Goal: Task Accomplishment & Management: Use online tool/utility

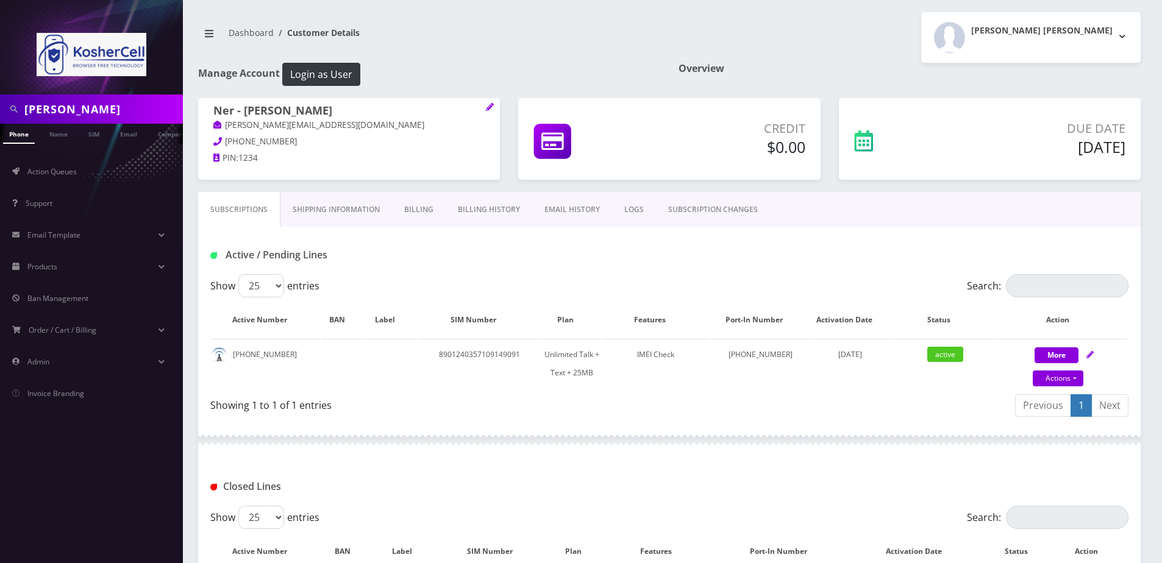
click at [112, 104] on input "weber" at bounding box center [101, 109] width 155 height 23
type input "hochheimer"
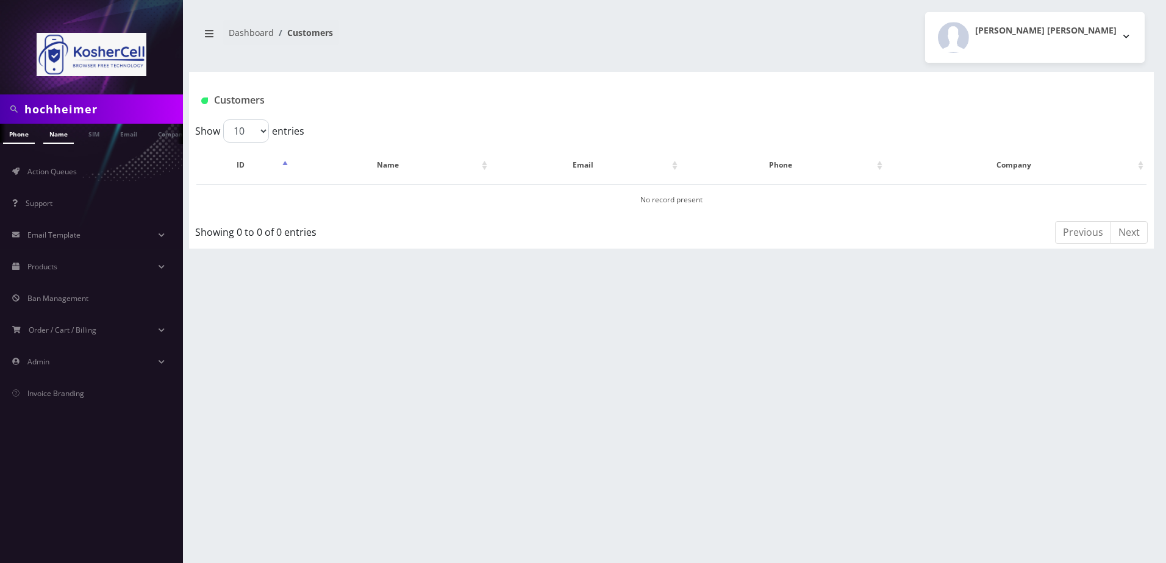
click at [55, 137] on link "Name" at bounding box center [58, 134] width 30 height 20
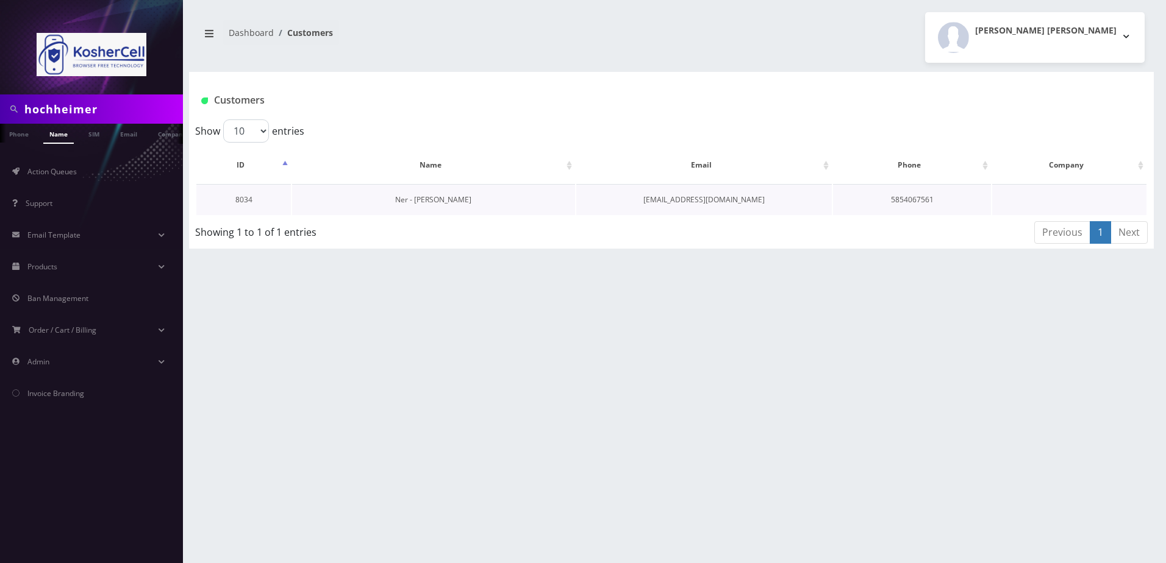
click at [442, 199] on link "Ner - [PERSON_NAME]" at bounding box center [433, 199] width 76 height 10
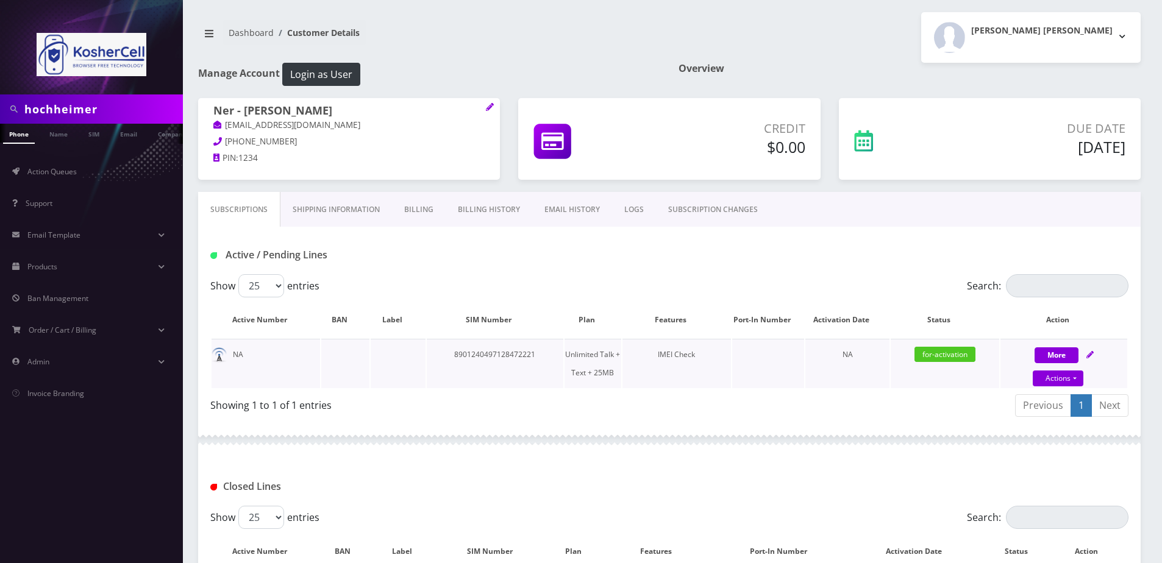
click at [1086, 354] on icon at bounding box center [1089, 354] width 7 height 7
select select "364"
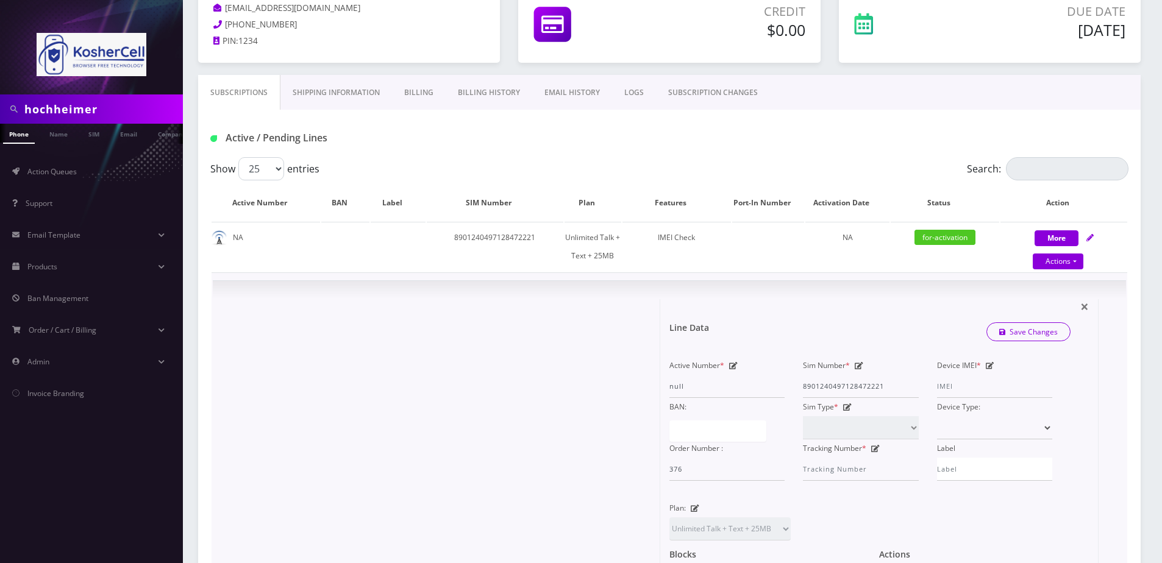
scroll to position [122, 0]
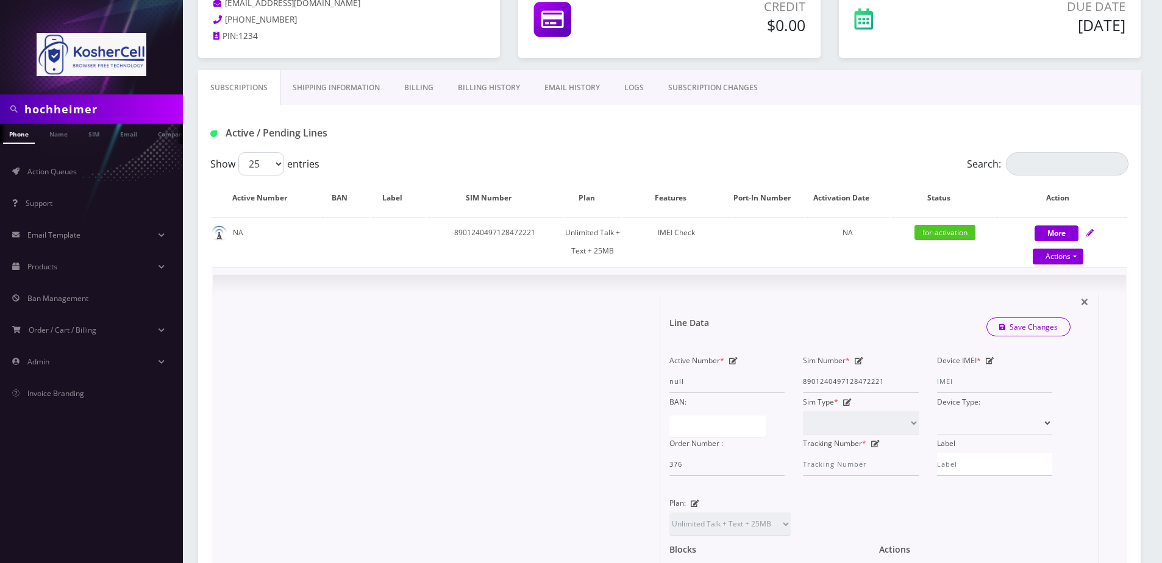
click at [992, 365] on div "Device IMEI *" at bounding box center [995, 372] width 134 height 41
click at [989, 365] on icon at bounding box center [990, 360] width 9 height 7
click at [952, 383] on input "Device IMEI *" at bounding box center [994, 381] width 115 height 23
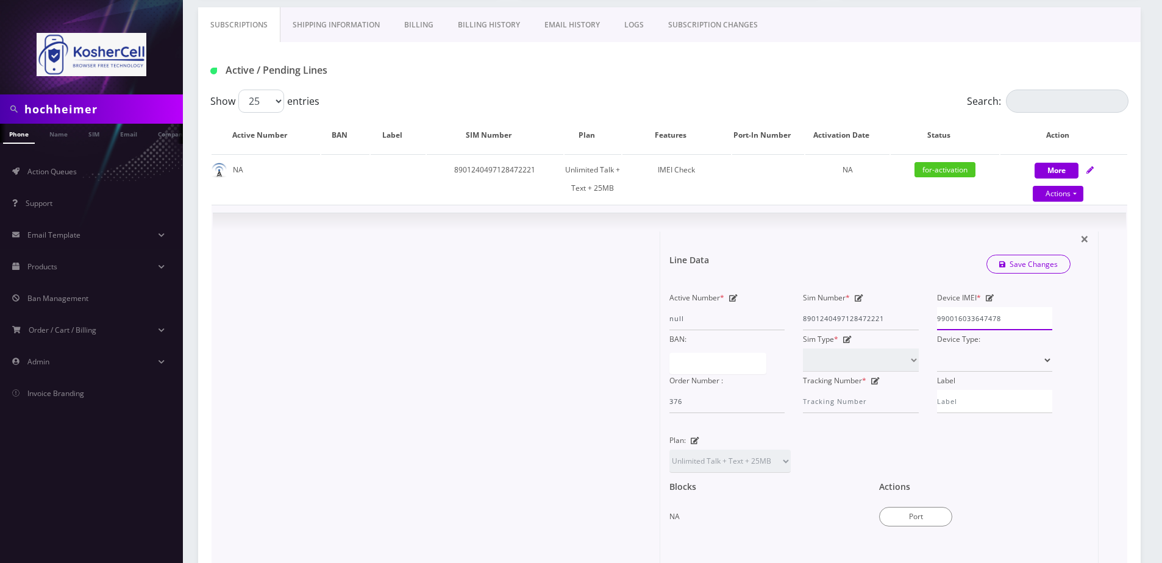
scroll to position [244, 0]
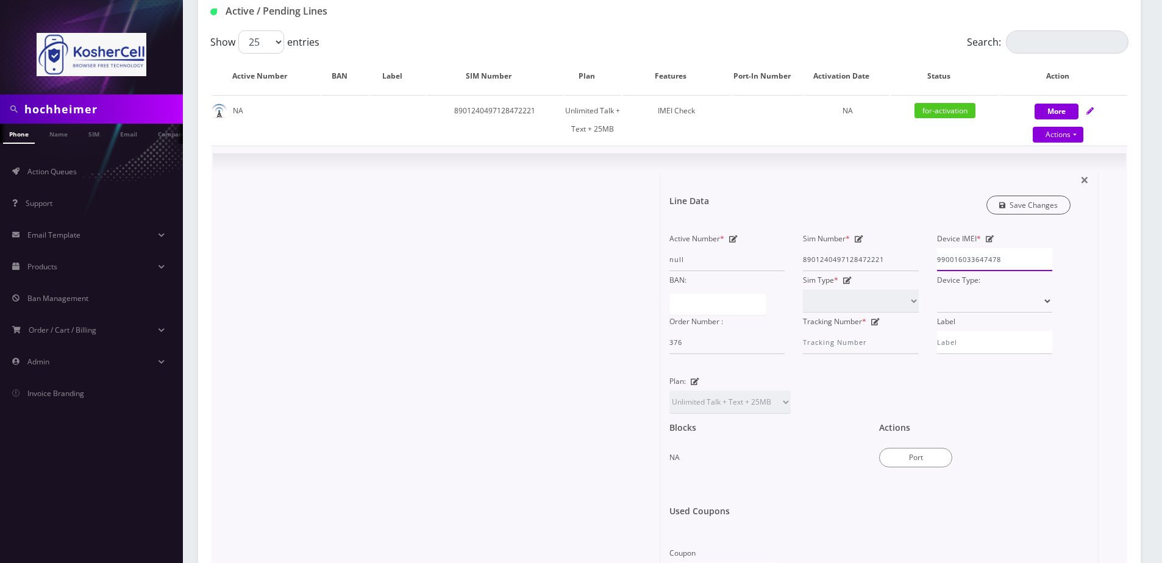
type input "990016033647478"
click at [1025, 205] on link "Save Changes" at bounding box center [1028, 205] width 85 height 19
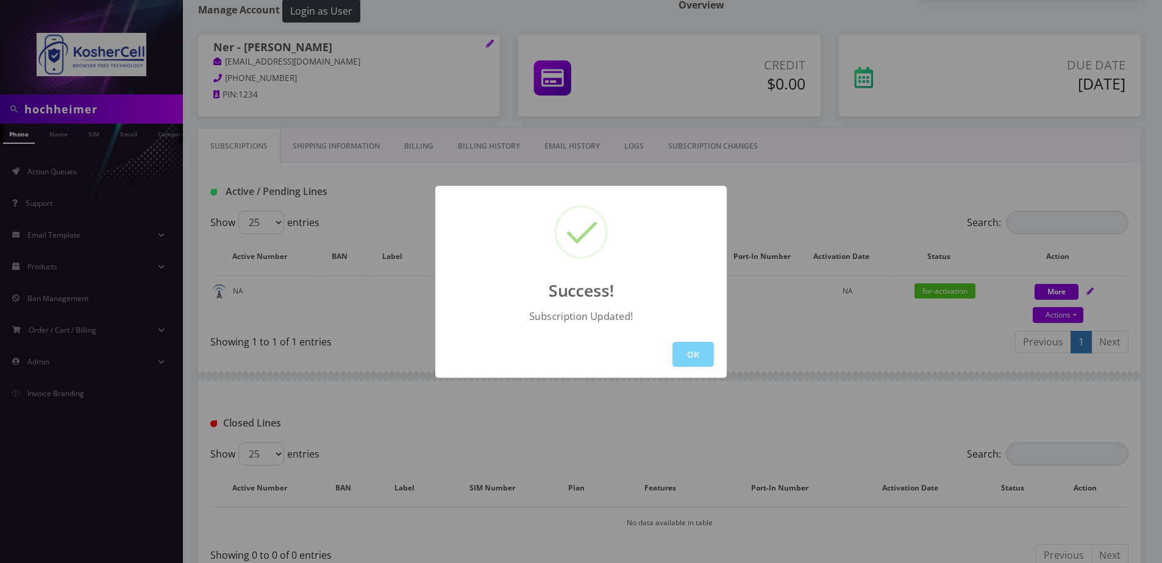
scroll to position [143, 0]
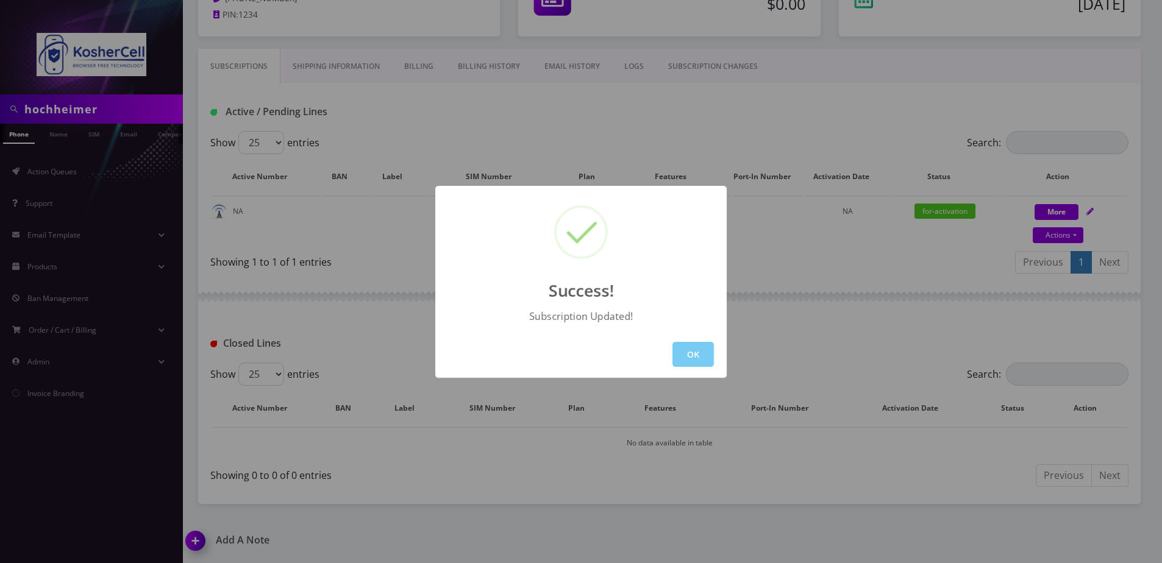
click at [713, 349] on div "OK" at bounding box center [580, 354] width 291 height 47
click at [708, 349] on button "OK" at bounding box center [692, 354] width 41 height 25
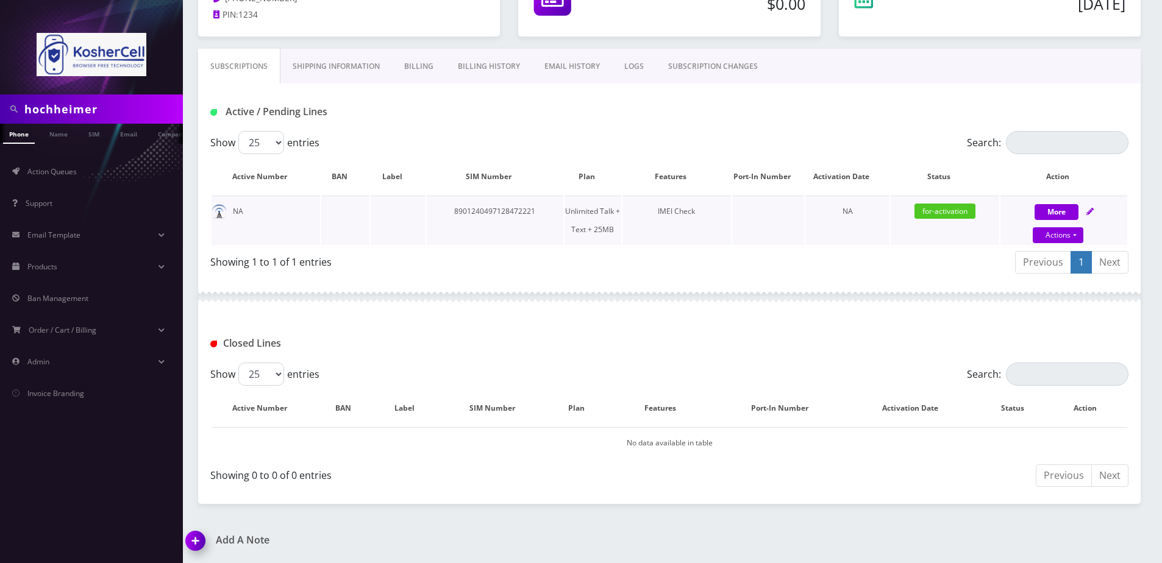
click at [1092, 211] on icon at bounding box center [1089, 211] width 7 height 7
select select "364"
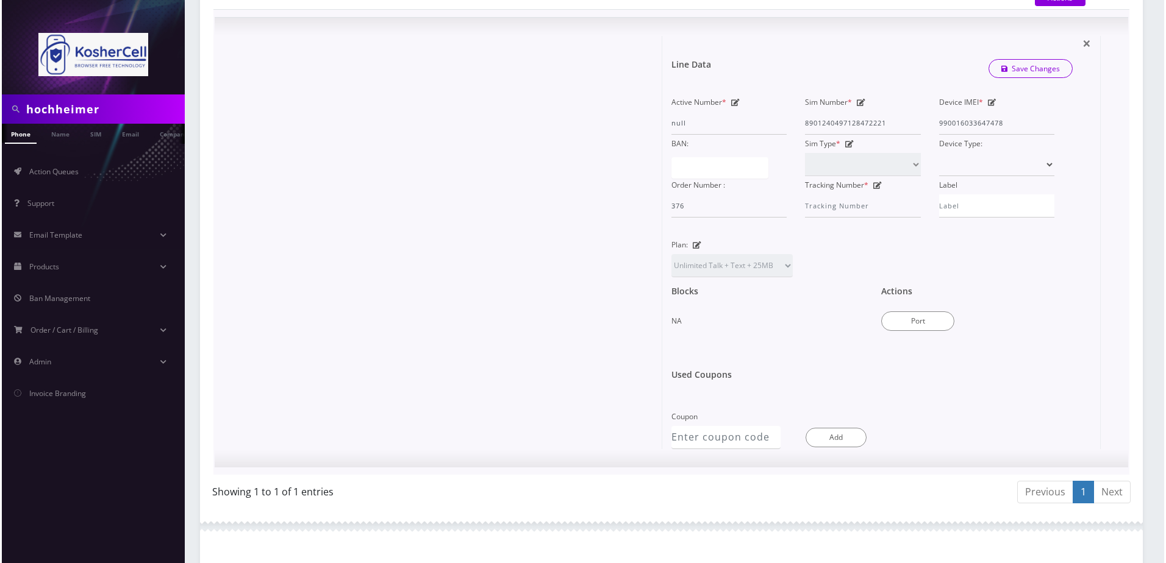
scroll to position [387, 0]
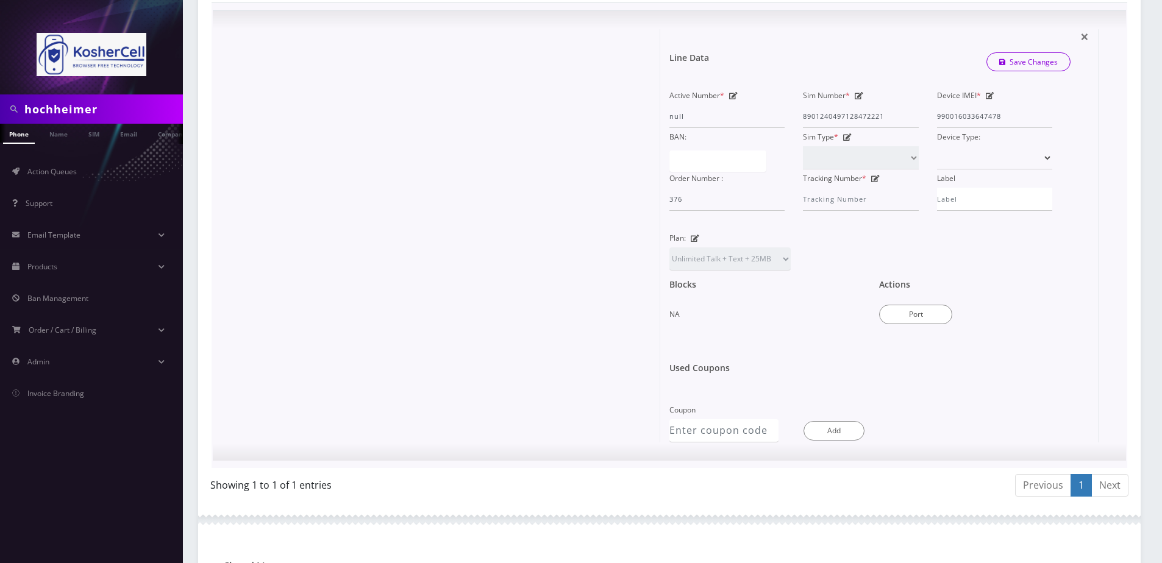
click at [900, 333] on div "Blocks NA Actions Port Used Coupons" at bounding box center [869, 336] width 419 height 130
click at [903, 312] on button "Port" at bounding box center [915, 315] width 73 height 20
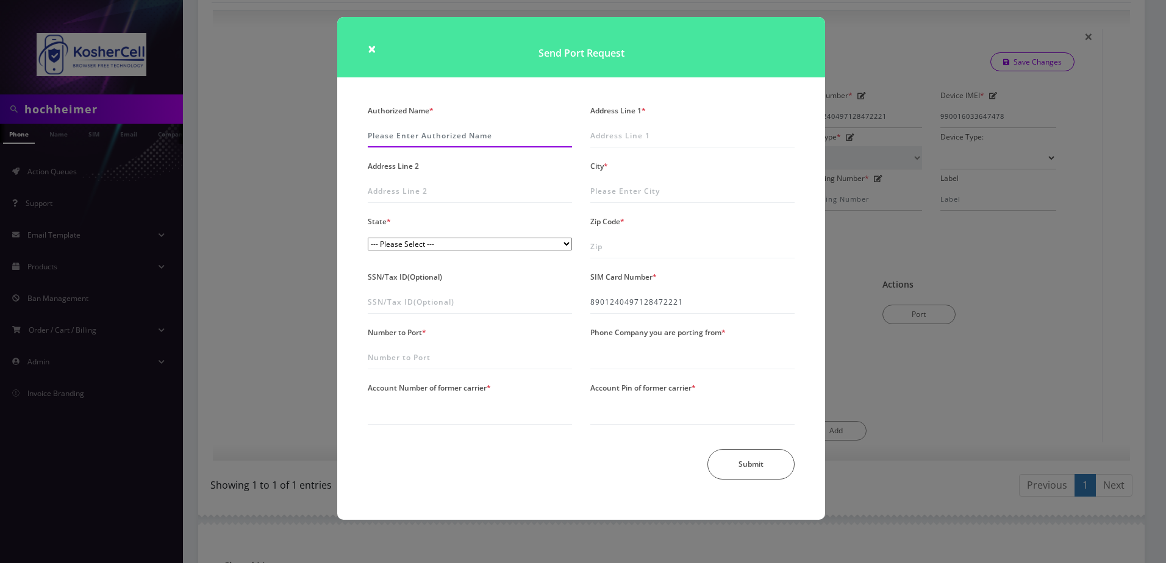
click at [465, 134] on input "Authorized Name *" at bounding box center [470, 135] width 204 height 23
click at [225, 157] on div "× Send Port Request Authorized Name * Address Line 1 * Address Line 2 City * St…" at bounding box center [583, 281] width 1166 height 563
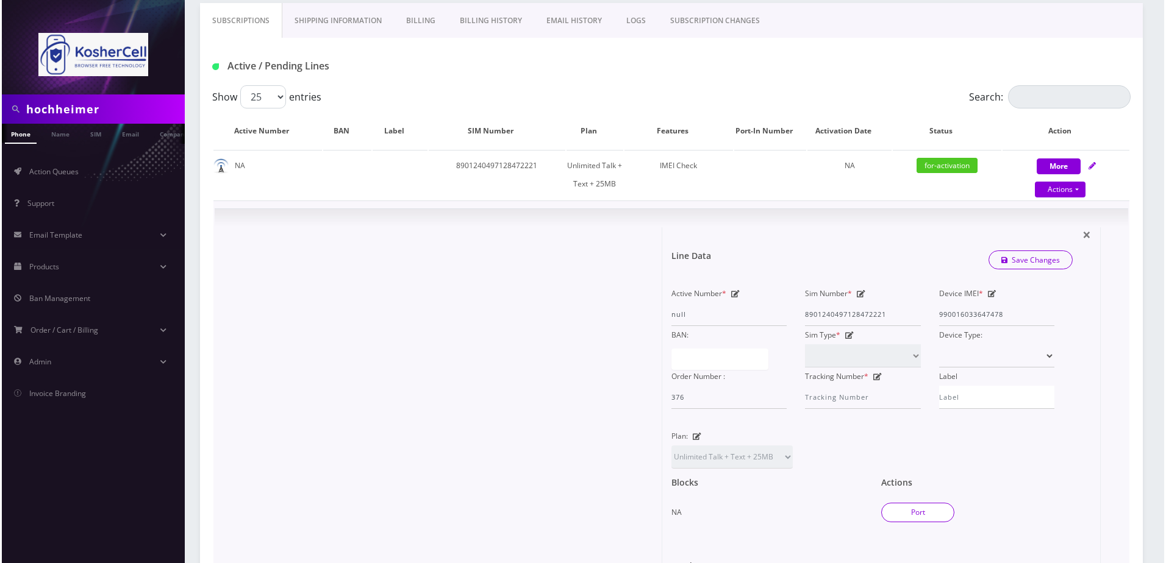
scroll to position [204, 0]
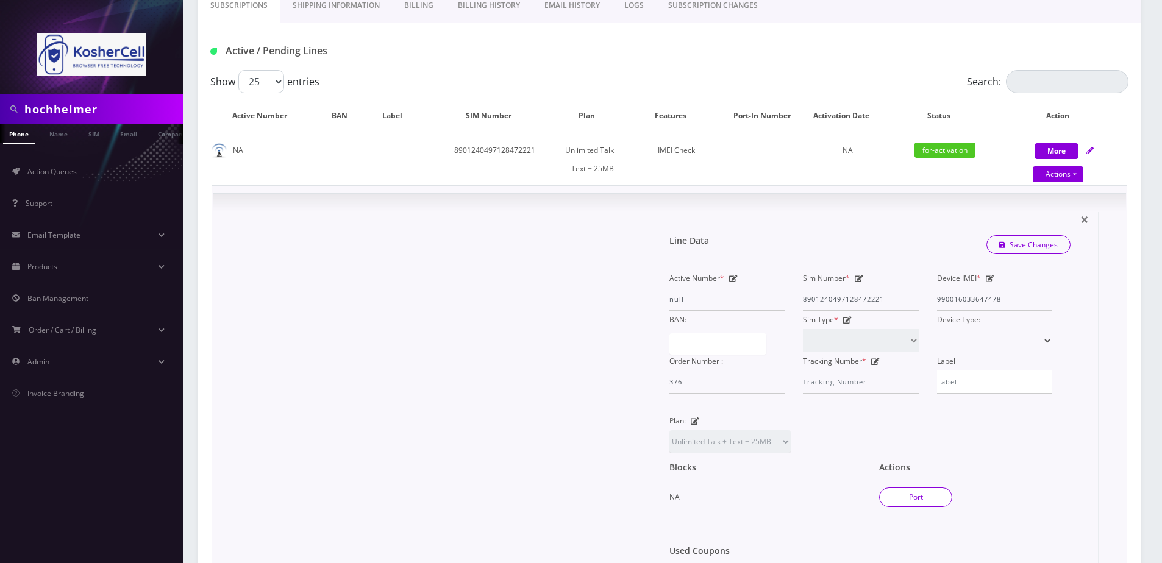
click at [910, 489] on button "Port" at bounding box center [915, 498] width 73 height 20
type input "8901240497128472221"
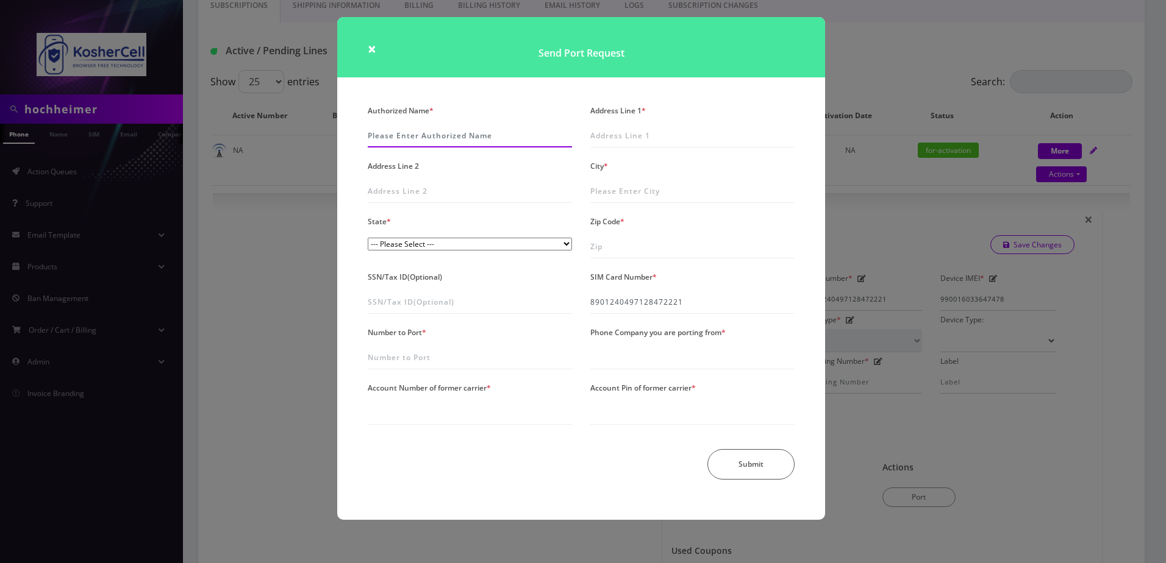
click at [487, 129] on input "Authorized Name *" at bounding box center [470, 135] width 204 height 23
type input "Chaim Hochheimer"
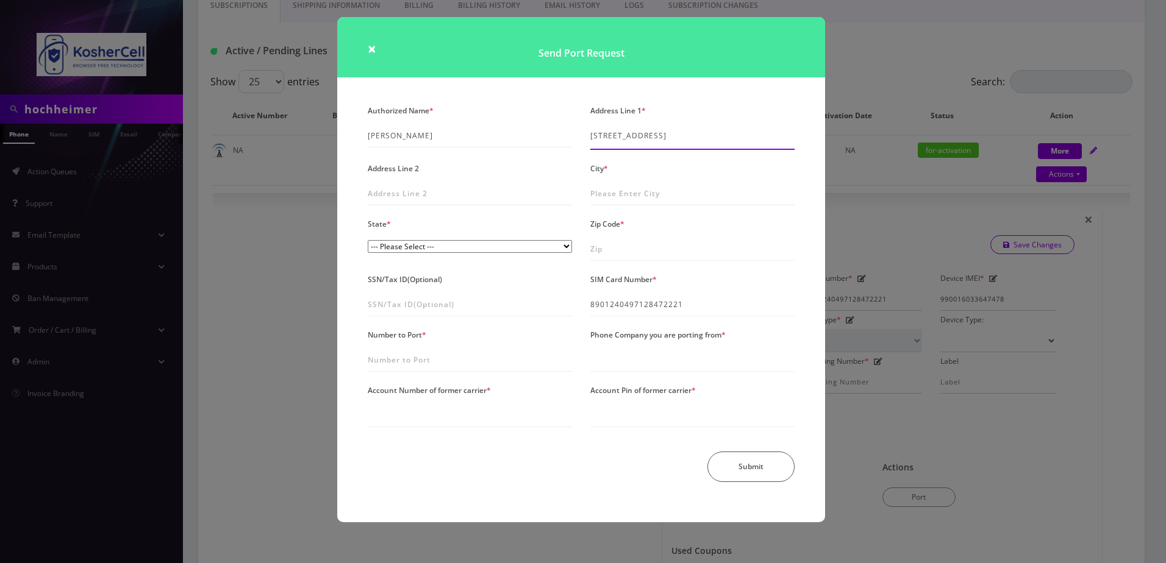
type input "3113 Northbrook Road"
type input "[GEOGRAPHIC_DATA]"
select select "MD"
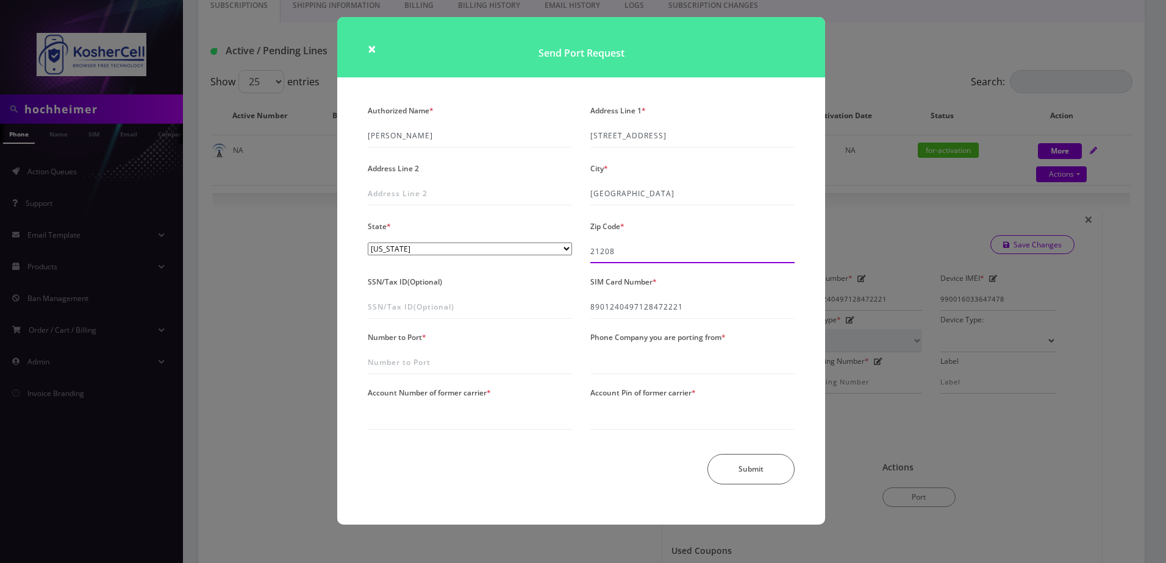
type input "21208"
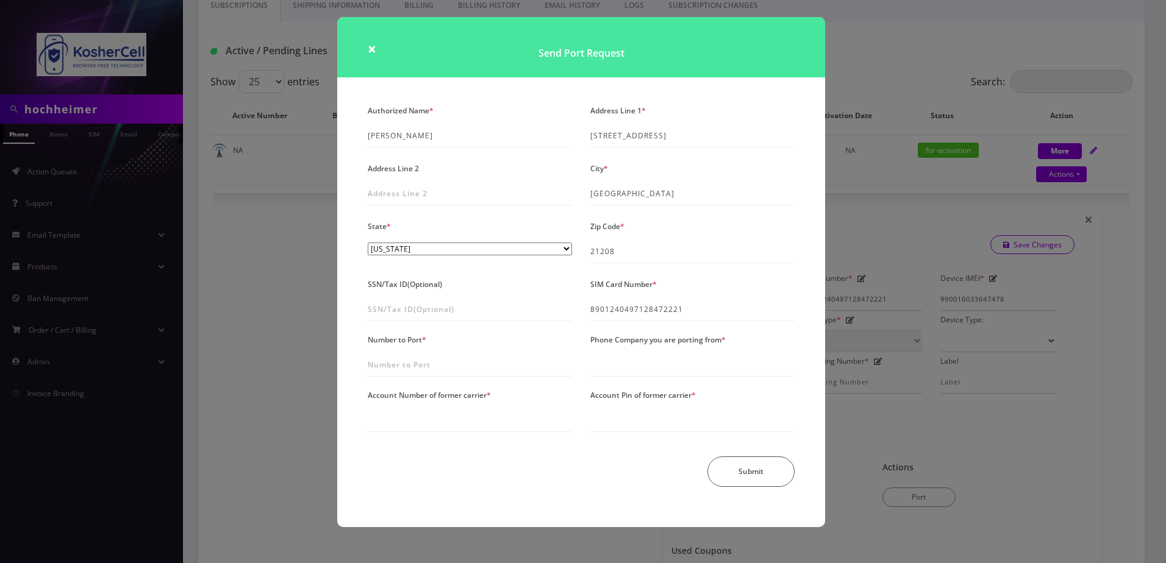
click at [556, 279] on div "SSN/Tax ID(Optional)" at bounding box center [469, 299] width 223 height 46
click at [419, 374] on input "Number to Port *" at bounding box center [470, 365] width 204 height 23
type input "6677551176"
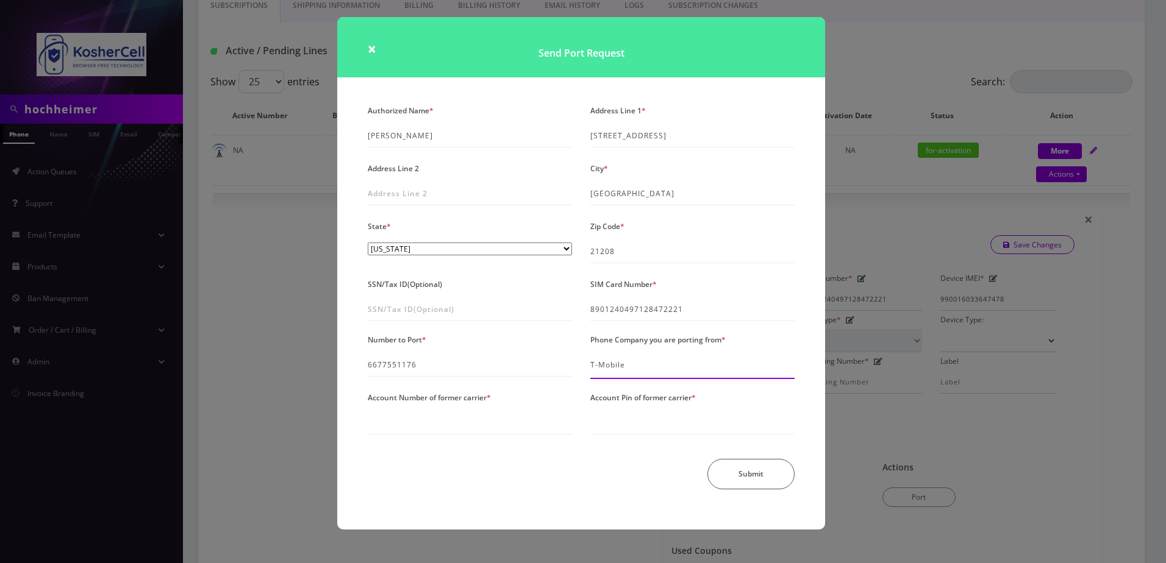
type input "T-Mobile"
type input "95388475"
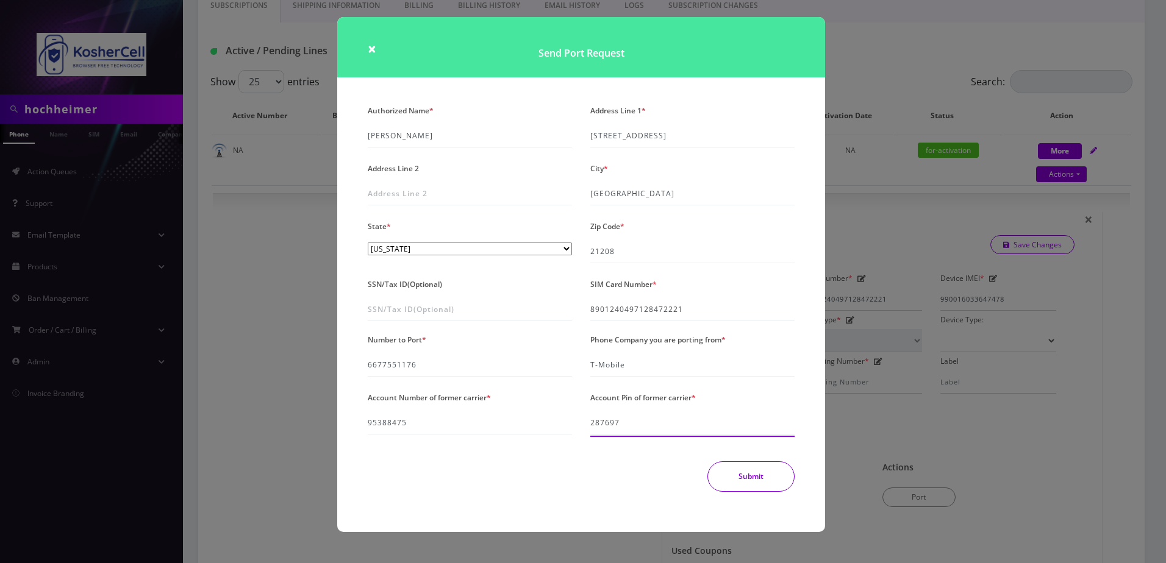
type input "287697"
click at [754, 482] on button "Submit" at bounding box center [750, 476] width 87 height 30
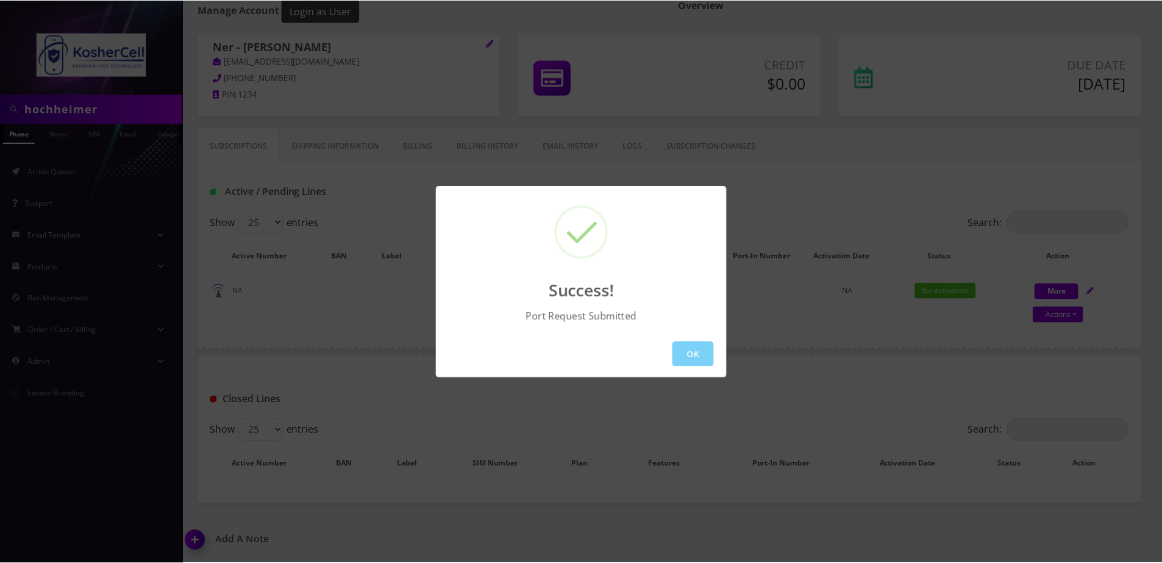
scroll to position [63, 0]
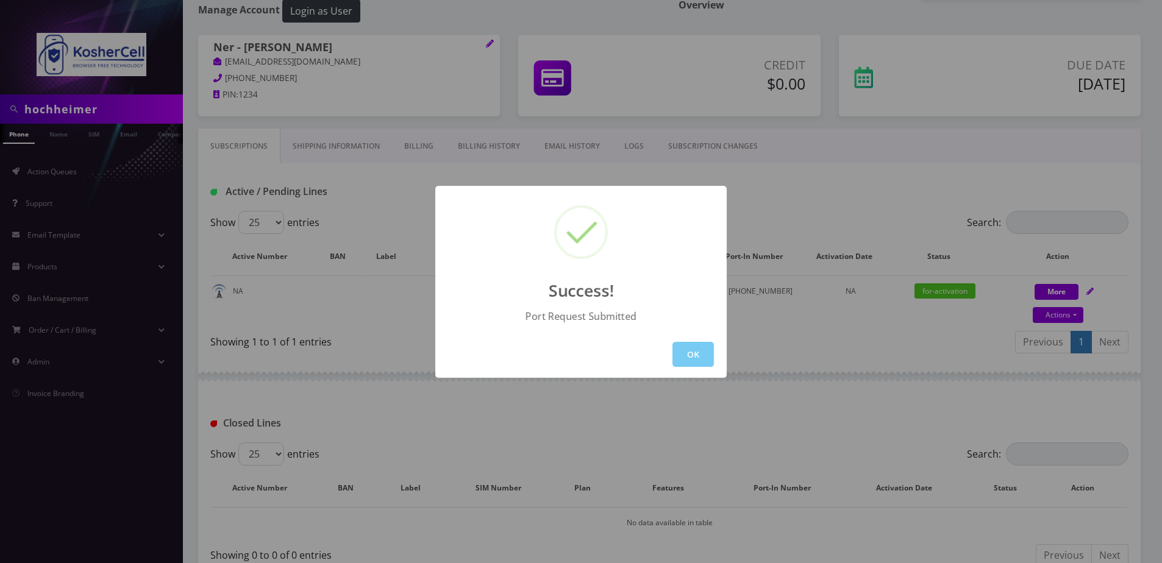
click at [712, 358] on button "OK" at bounding box center [692, 354] width 41 height 25
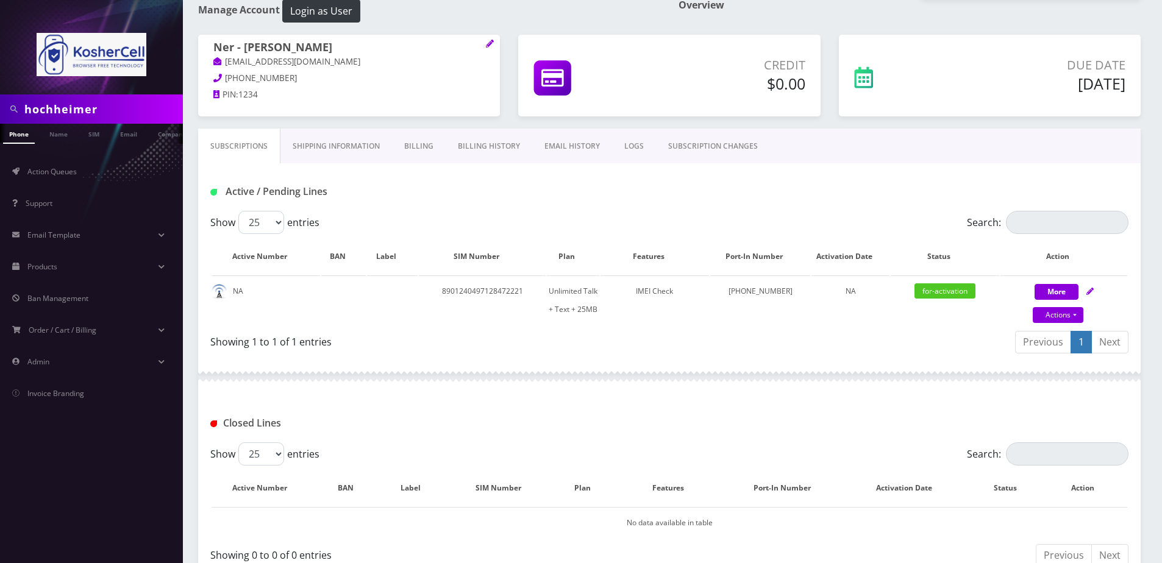
click at [119, 109] on input "hochheimer" at bounding box center [101, 109] width 155 height 23
type input "g"
type input "[PERSON_NAME]"
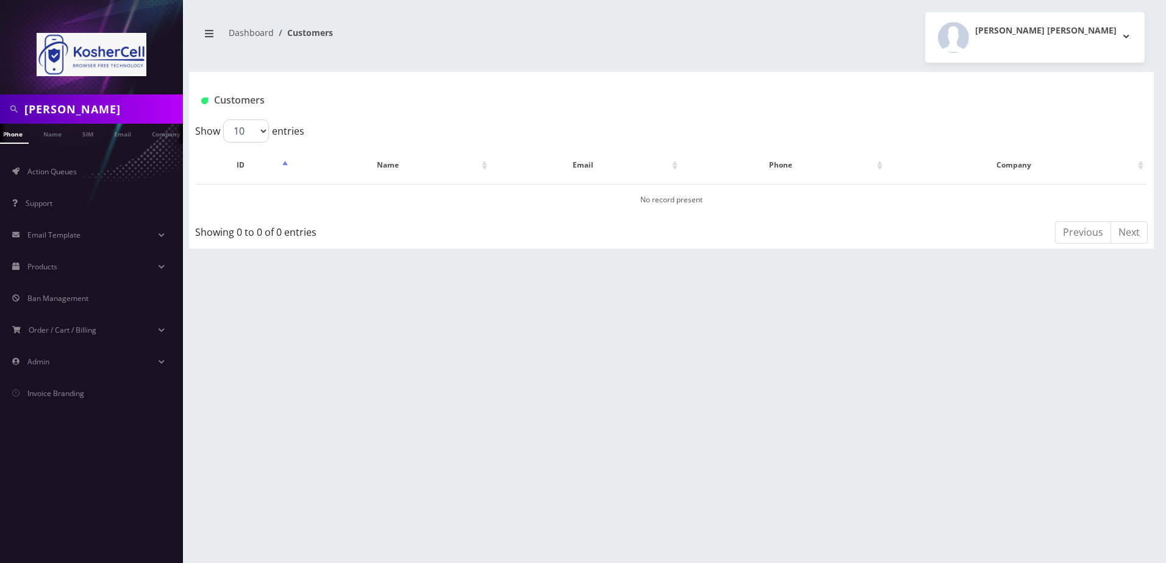
scroll to position [0, 12]
click at [55, 130] on link "Name" at bounding box center [46, 134] width 30 height 20
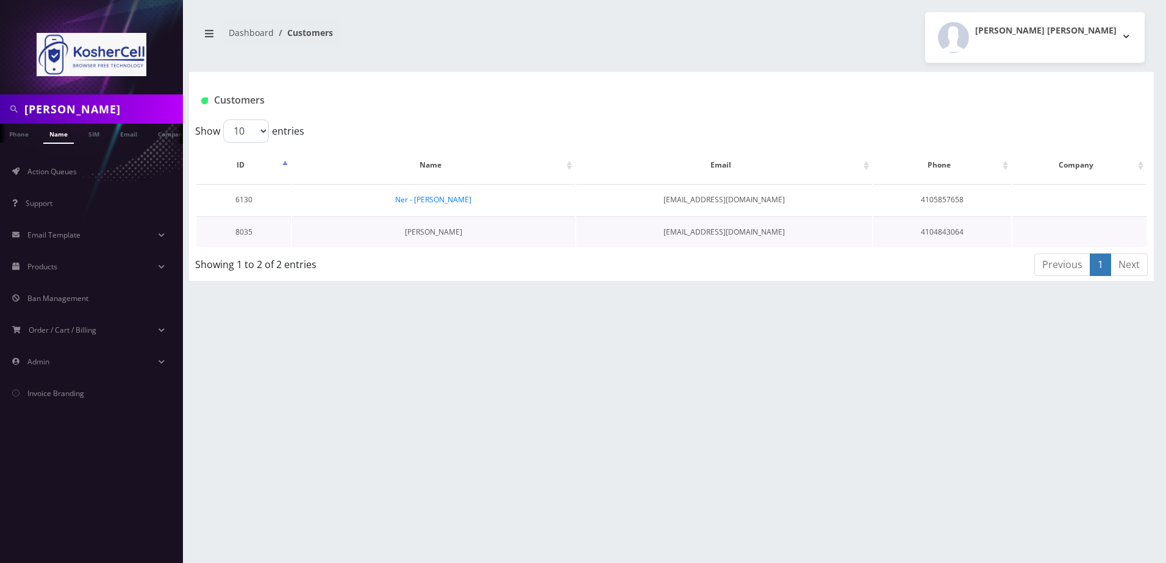
click at [462, 233] on link "[PERSON_NAME]" at bounding box center [433, 232] width 57 height 10
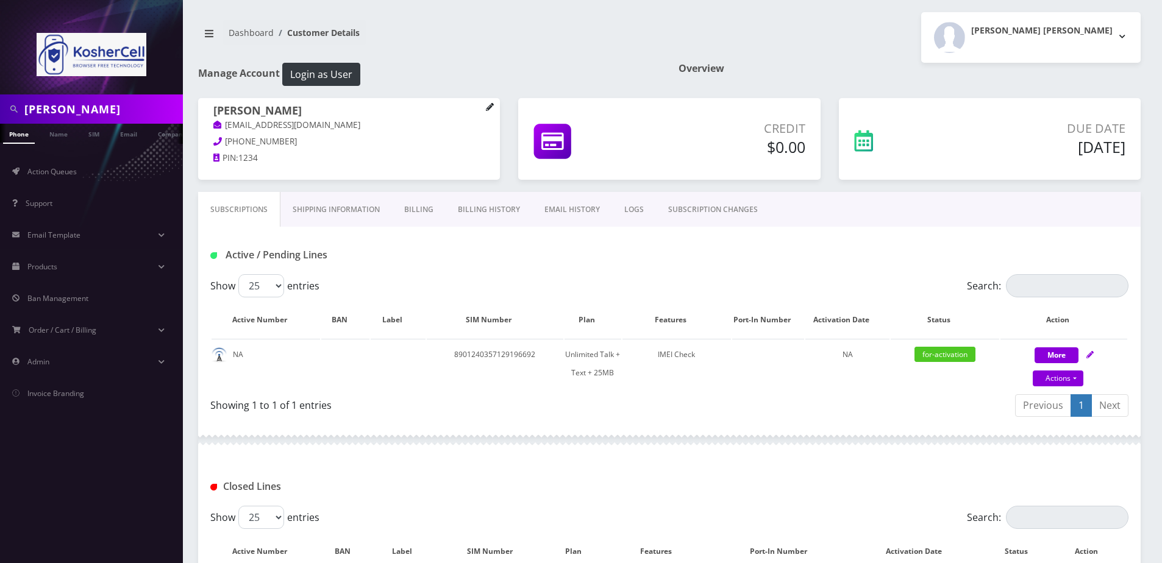
click at [491, 109] on icon at bounding box center [490, 107] width 9 height 9
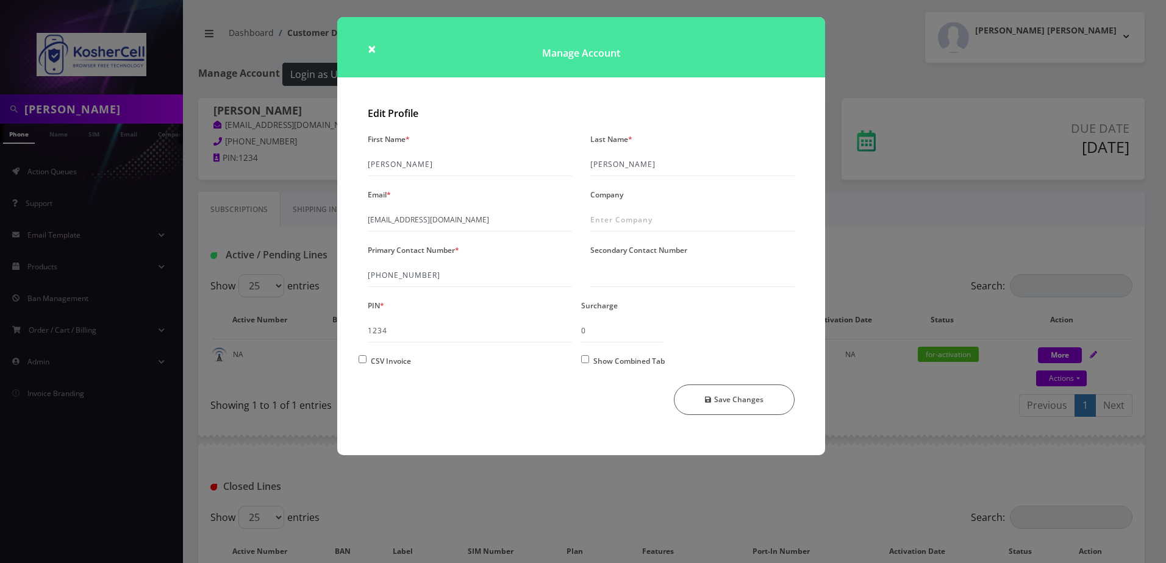
click at [351, 46] on h1 "Manage Account" at bounding box center [581, 47] width 488 height 60
click at [363, 50] on h1 "Manage Account" at bounding box center [581, 47] width 488 height 60
click at [372, 51] on span "×" at bounding box center [372, 48] width 9 height 20
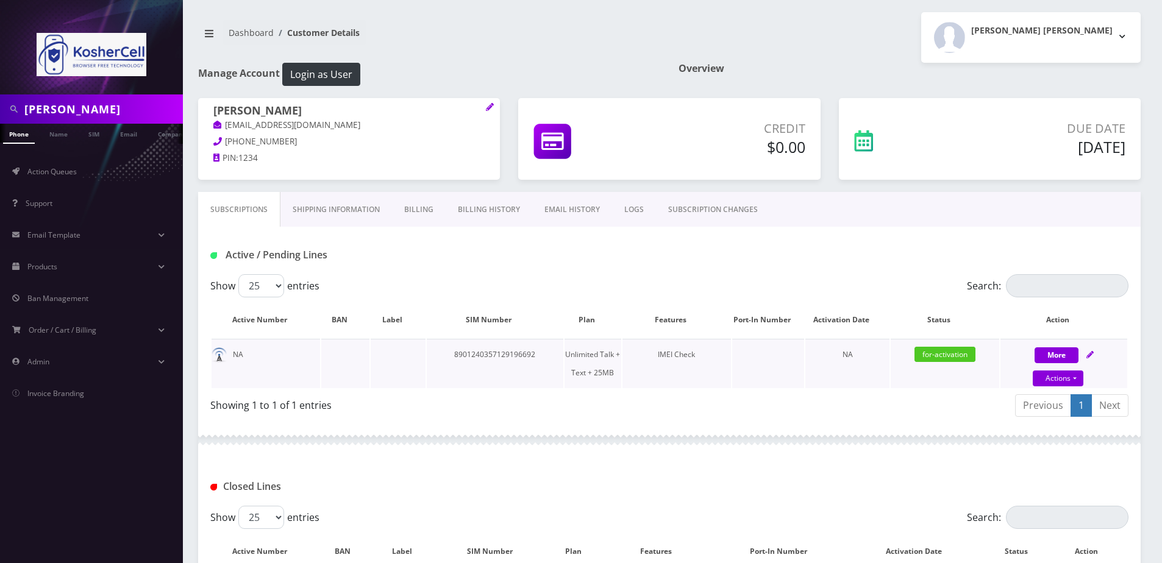
click at [1091, 352] on icon at bounding box center [1089, 354] width 7 height 7
select select "364"
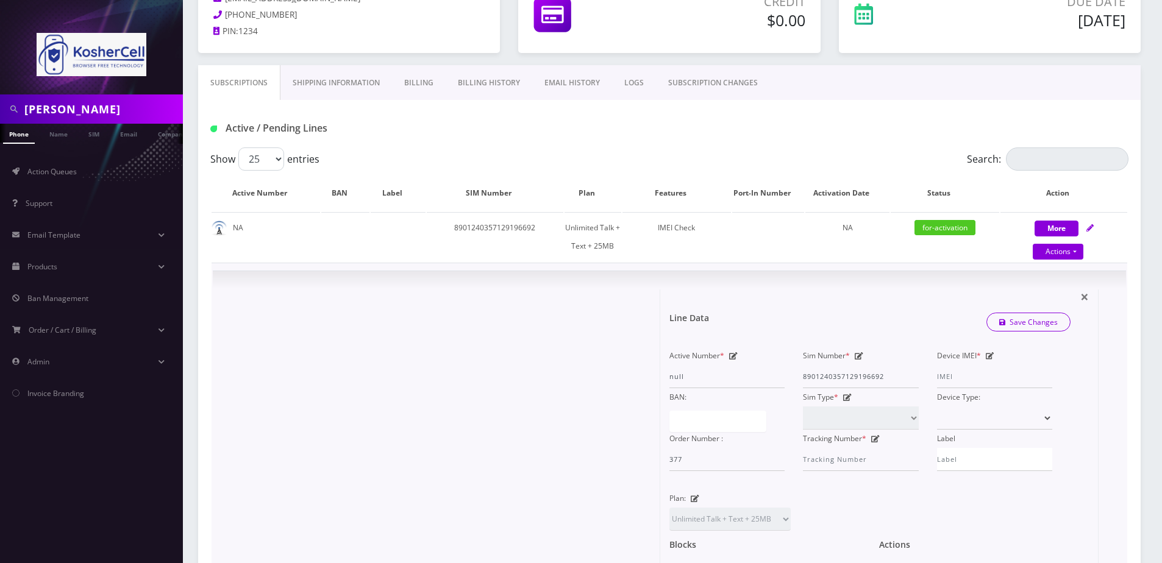
scroll to position [122, 0]
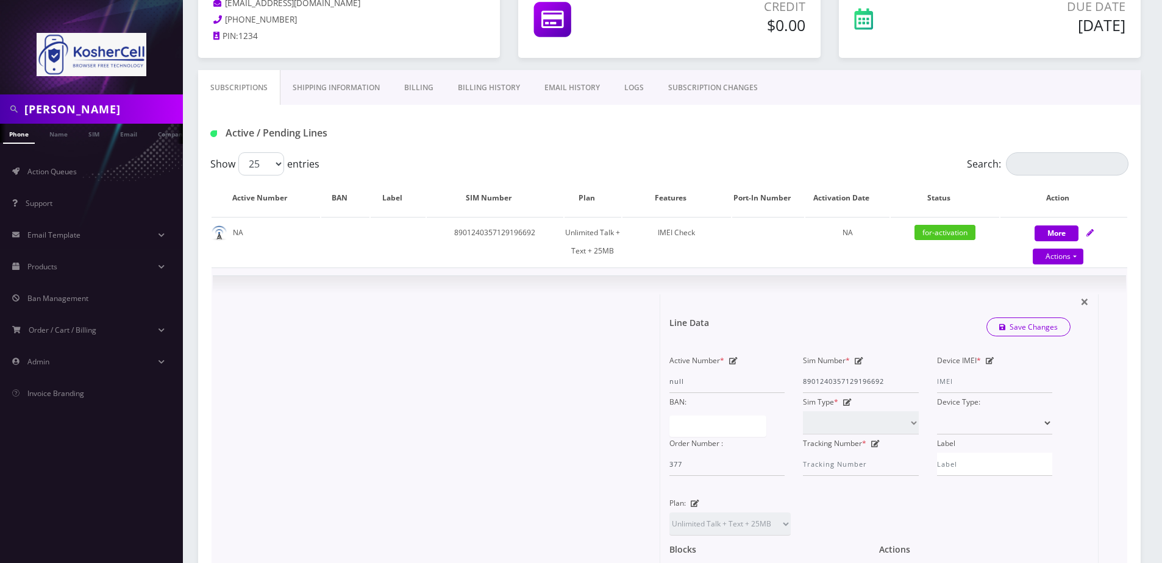
click at [988, 362] on icon at bounding box center [990, 360] width 9 height 7
type input "990016033023290"
click at [1020, 312] on div "Line Data Save Changes" at bounding box center [869, 327] width 419 height 37
click at [1033, 327] on link "Save Changes" at bounding box center [1028, 327] width 85 height 19
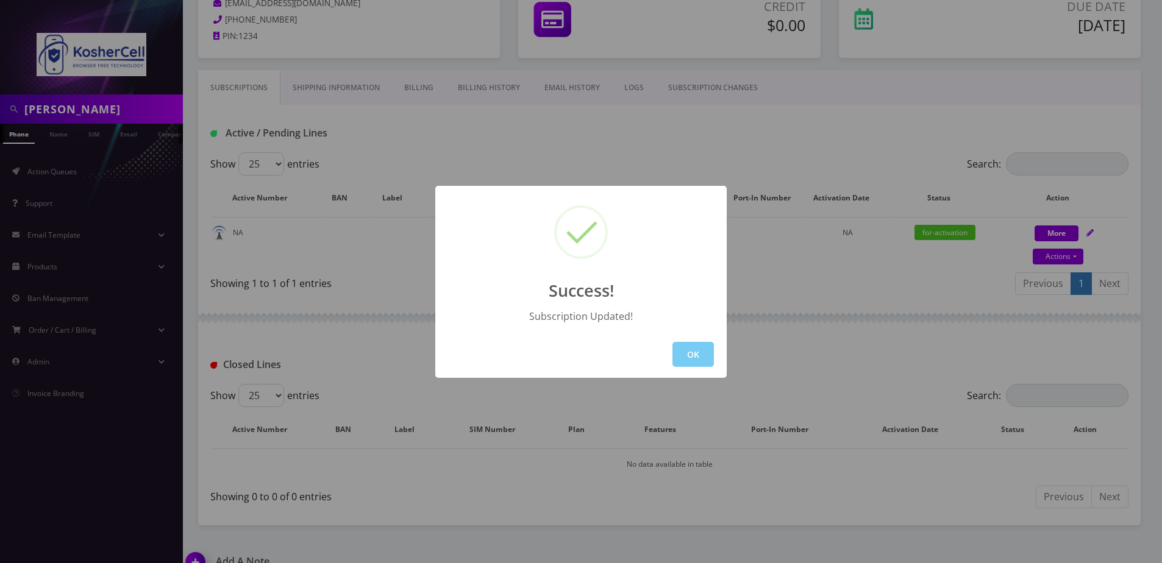
click at [689, 359] on button "OK" at bounding box center [692, 354] width 41 height 25
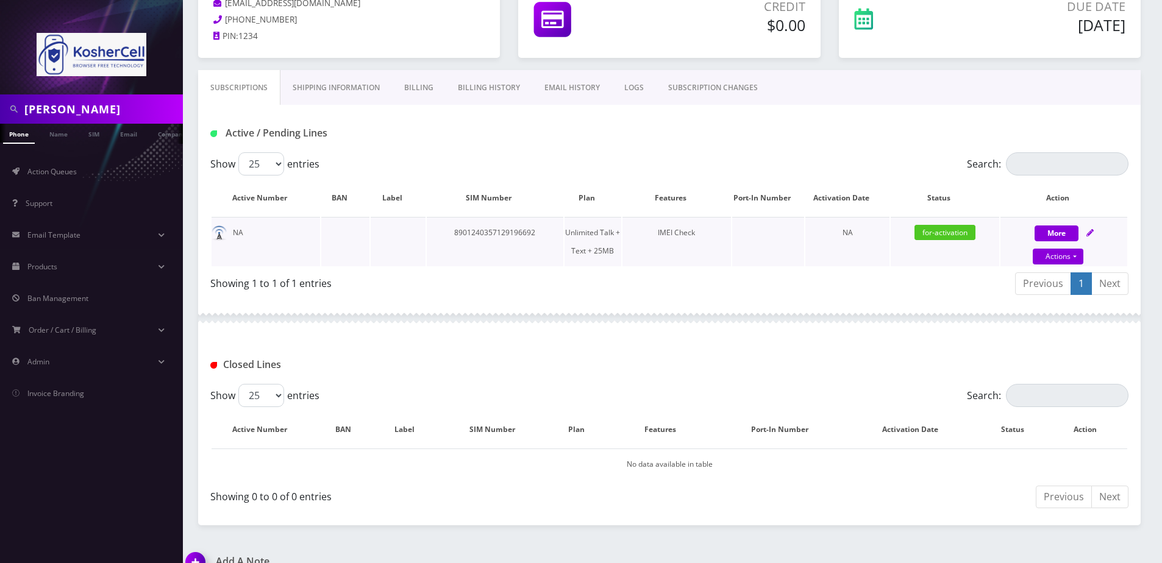
click at [1094, 229] on div "More Actions Suspend Close Unpause Swap Sim Confirm" at bounding box center [1063, 242] width 127 height 37
select select "364"
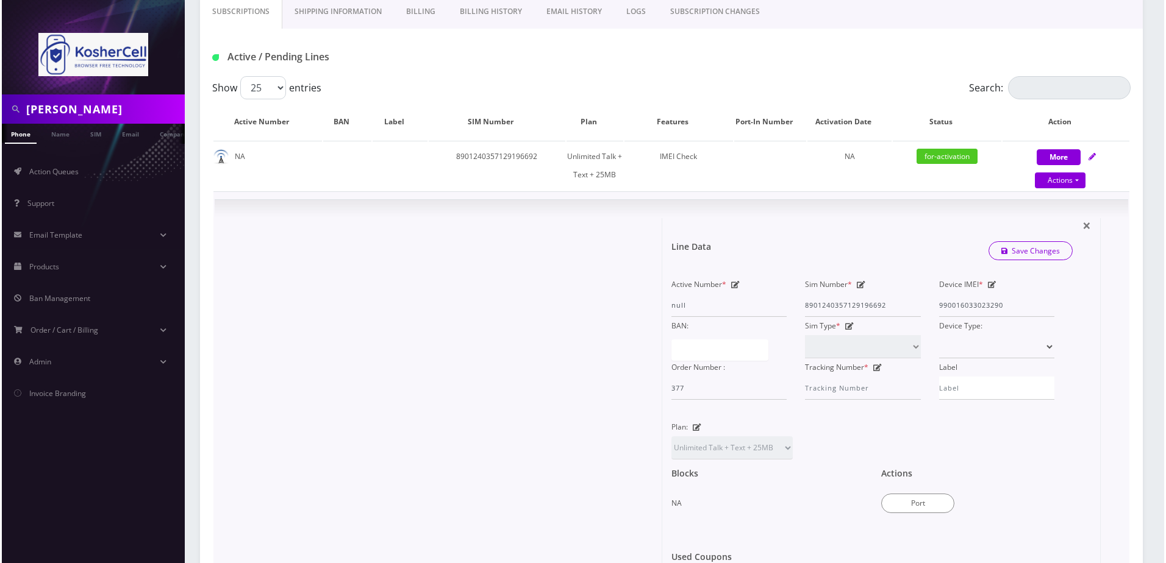
scroll to position [366, 0]
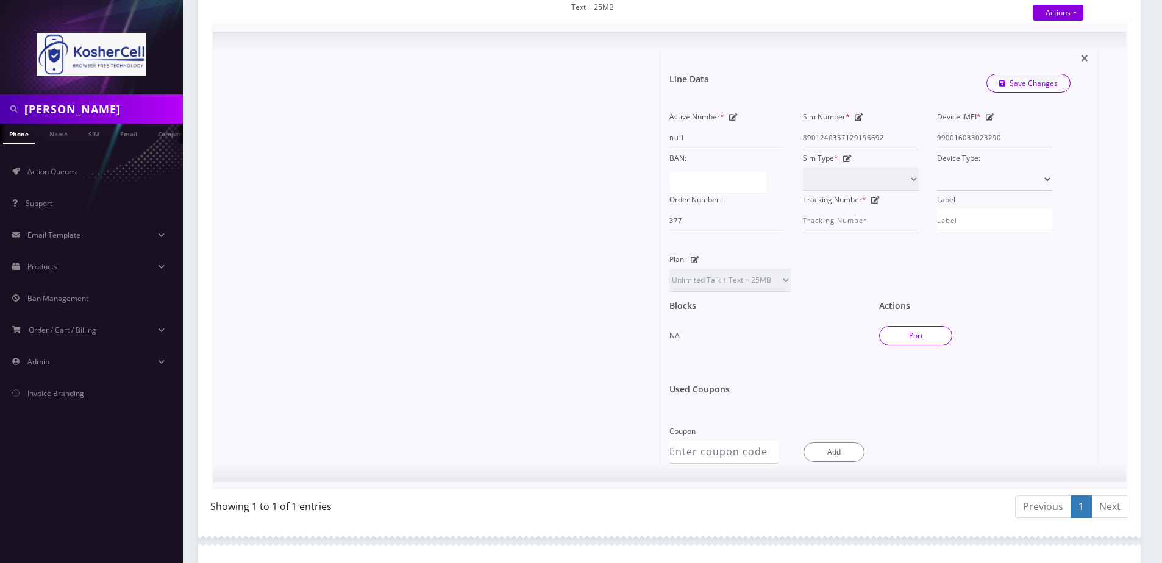
click at [901, 340] on button "Port" at bounding box center [915, 336] width 73 height 20
type input "8901240357129196692"
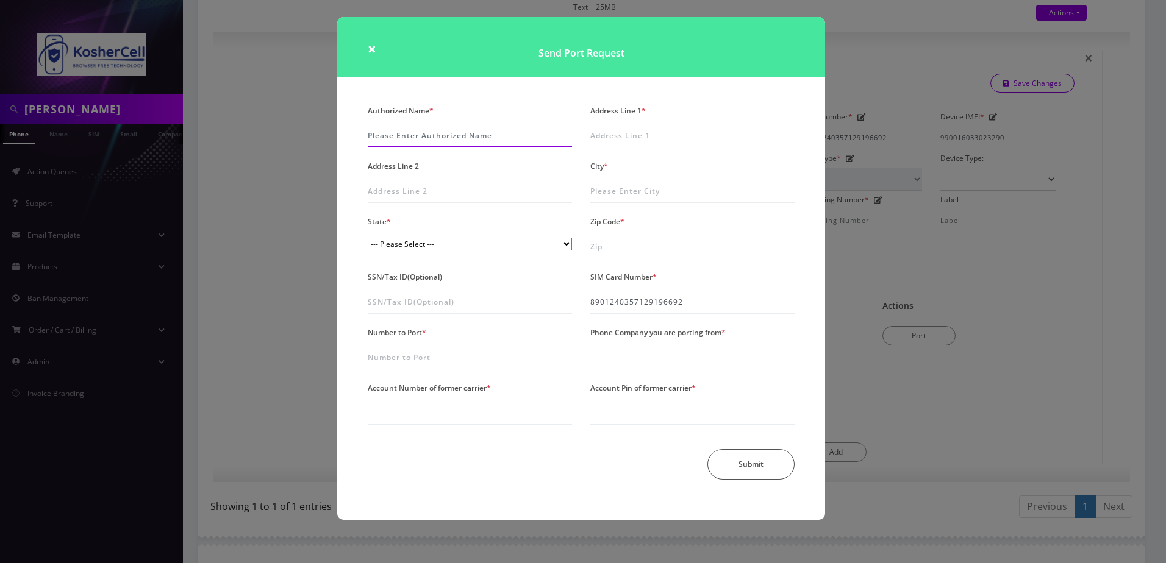
click at [416, 130] on input "Authorized Name *" at bounding box center [470, 135] width 204 height 23
type input "[PERSON_NAME]"
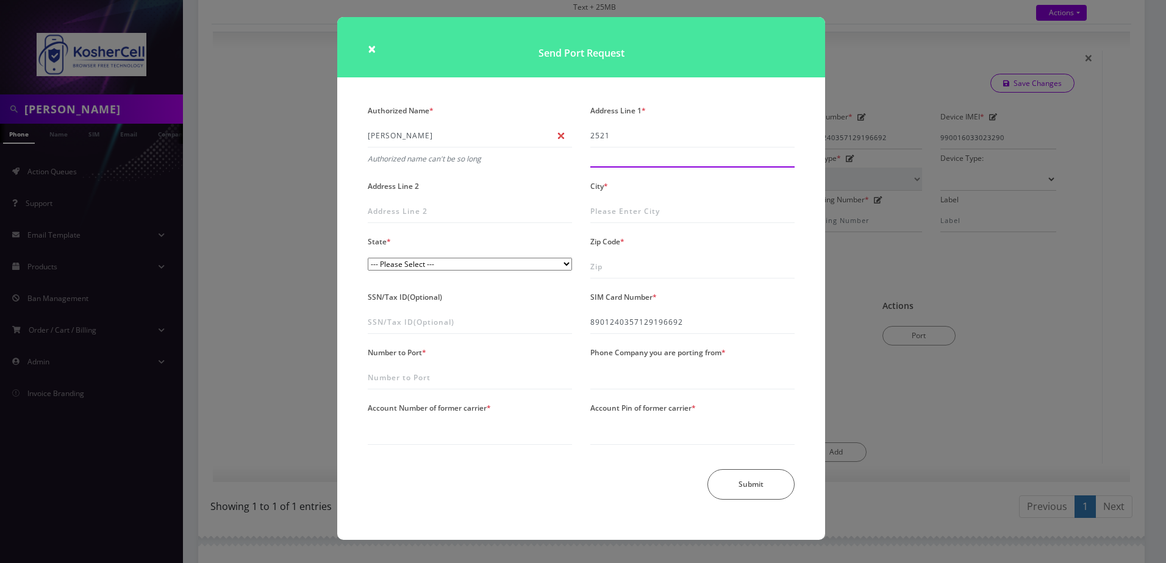
type input "[STREET_ADDRESS][PERSON_NAME]"
type input "[GEOGRAPHIC_DATA]"
select select "MD"
type input "21209"
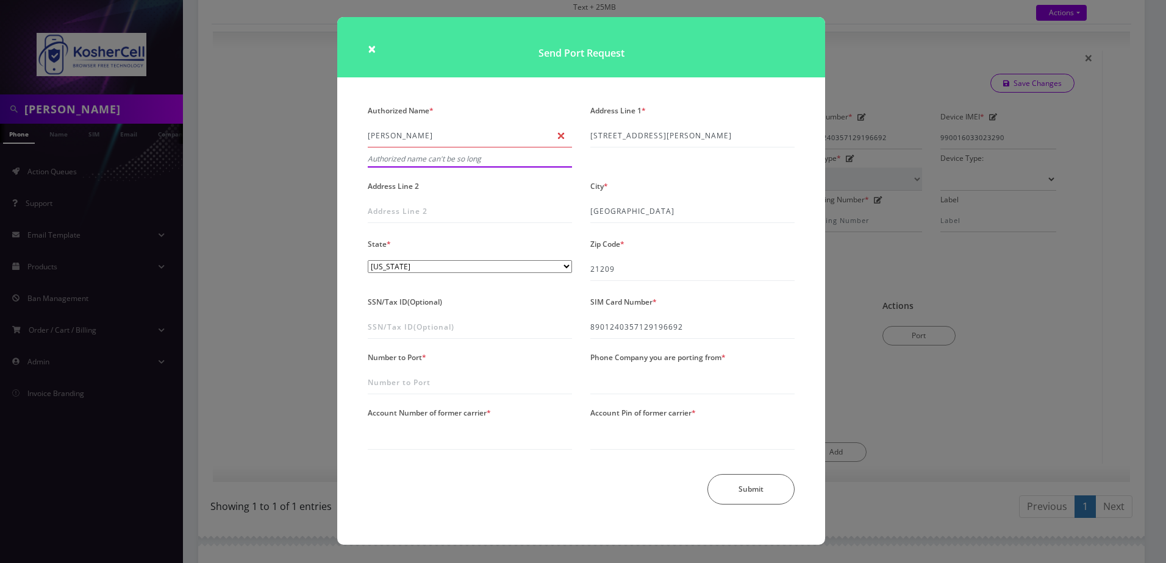
drag, startPoint x: 420, startPoint y: 130, endPoint x: 435, endPoint y: 133, distance: 15.5
click at [424, 130] on input "[PERSON_NAME]" at bounding box center [470, 135] width 204 height 23
click at [476, 140] on input "[PERSON_NAME]" at bounding box center [470, 135] width 204 height 23
type input "[PERSON_NAME]"
click at [436, 390] on input "Number to Port *" at bounding box center [470, 382] width 204 height 23
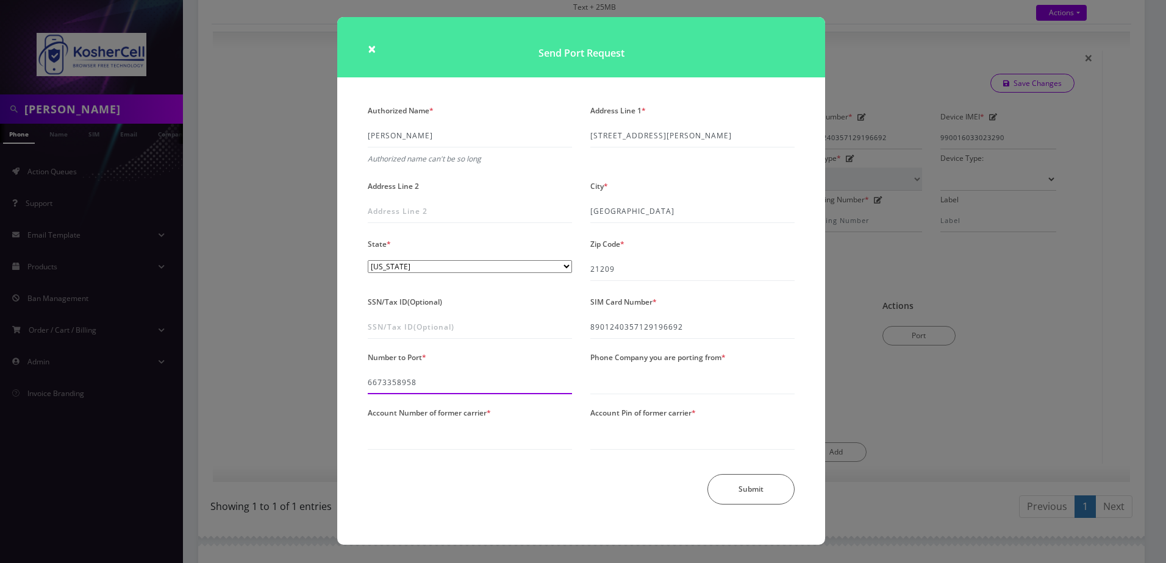
type input "6673358958"
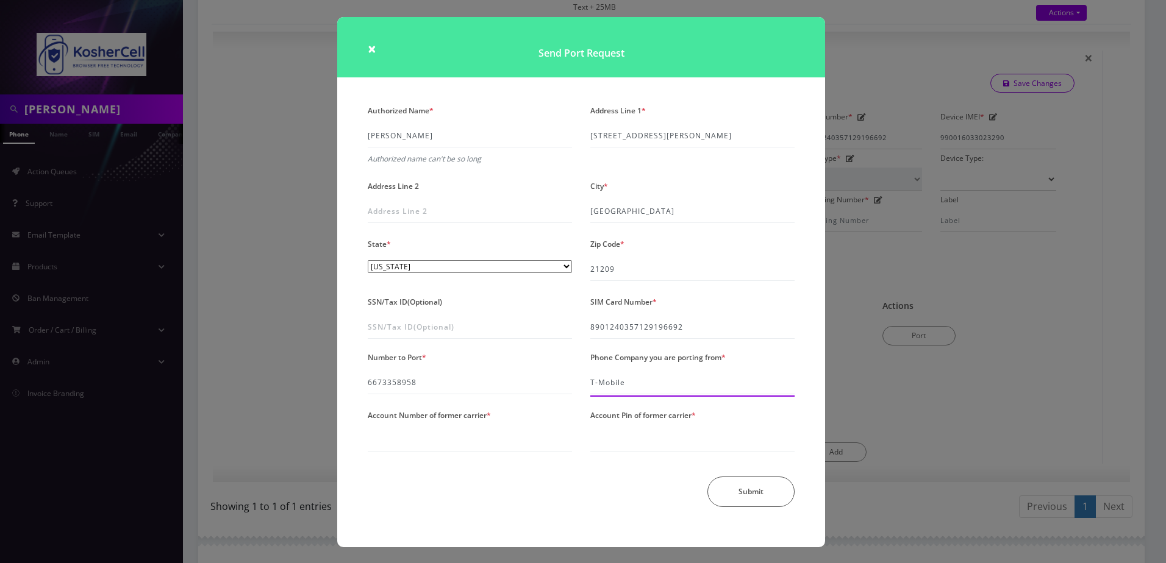
type input "T-Mobile"
type input "83226235"
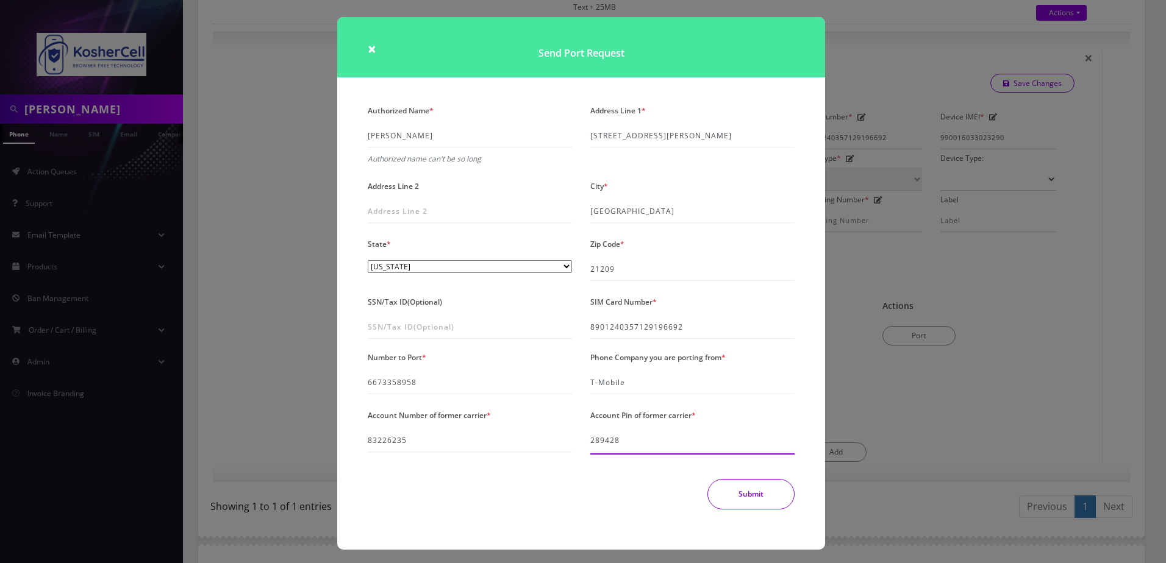
type input "289428"
click at [730, 494] on button "Submit" at bounding box center [750, 494] width 87 height 30
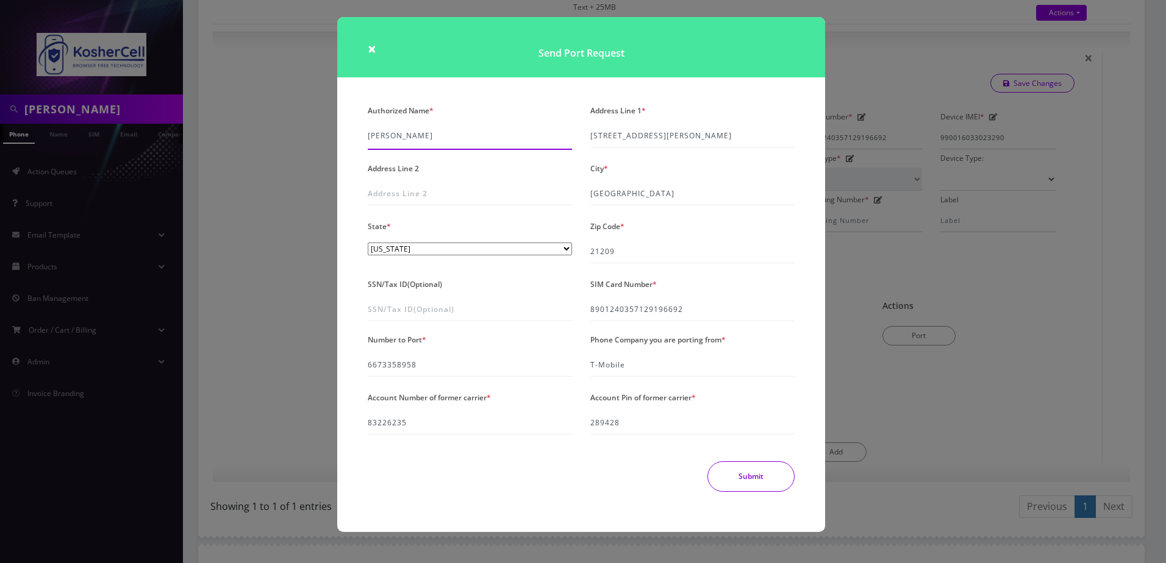
type input "[PERSON_NAME]"
click at [722, 480] on button "Submit" at bounding box center [750, 476] width 87 height 30
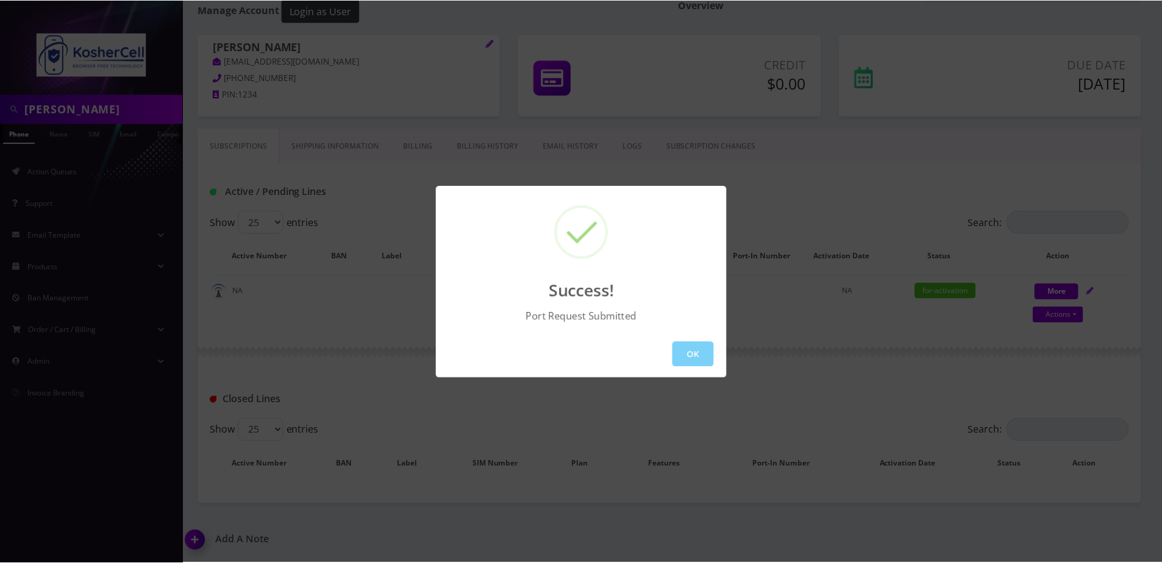
scroll to position [63, 0]
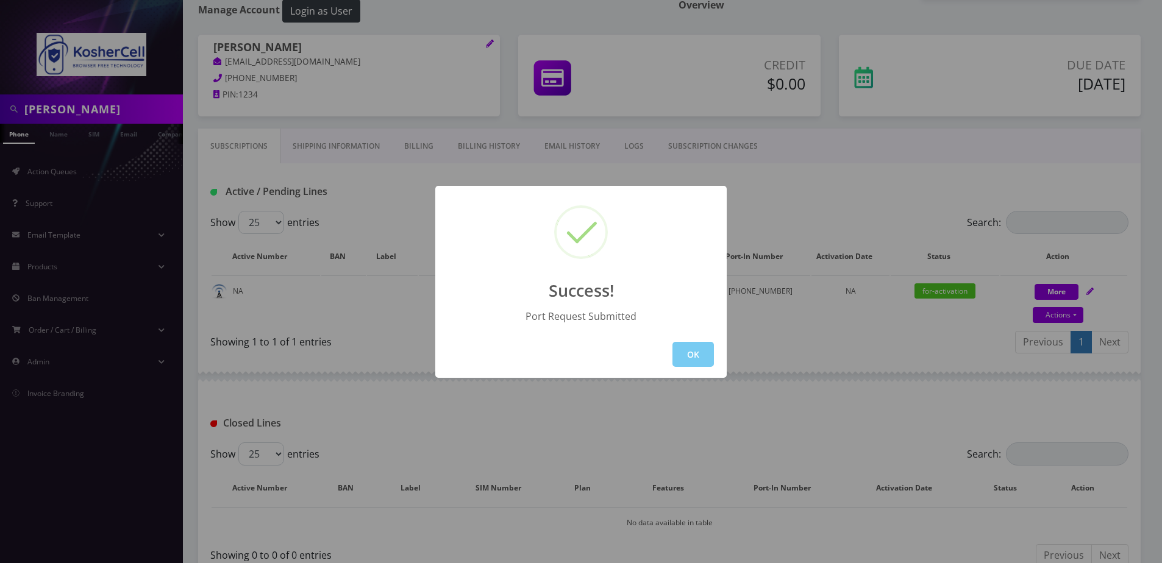
click at [699, 354] on button "OK" at bounding box center [692, 354] width 41 height 25
